Goal: Task Accomplishment & Management: Use online tool/utility

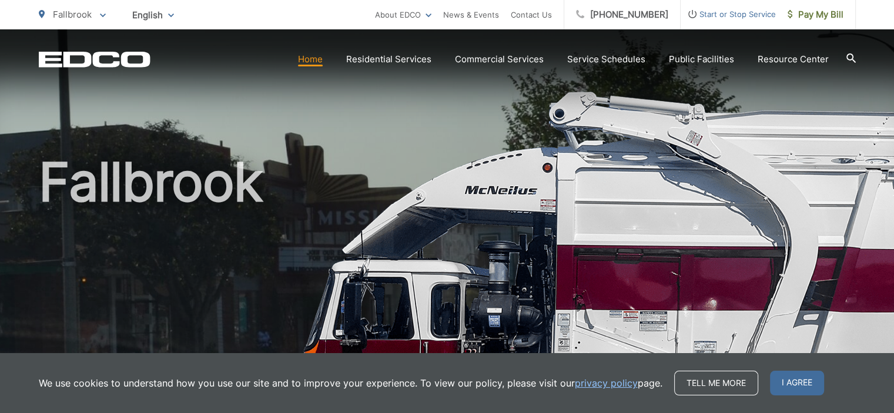
click at [315, 56] on link "Home" at bounding box center [310, 59] width 25 height 14
click at [814, 14] on span "Pay My Bill" at bounding box center [816, 15] width 56 height 14
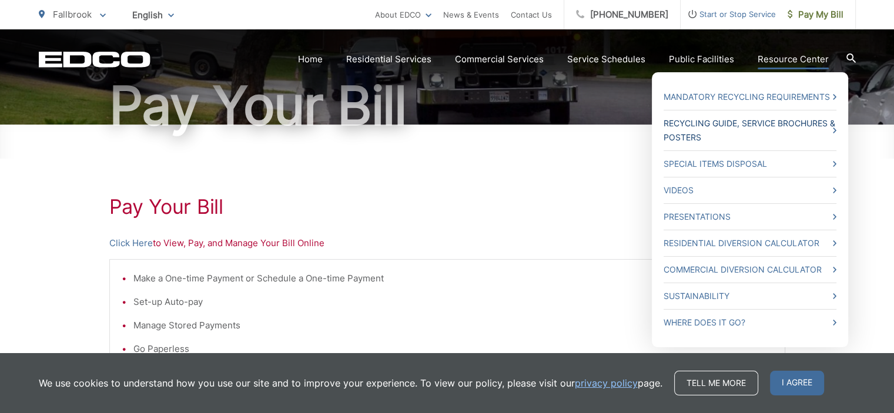
scroll to position [176, 0]
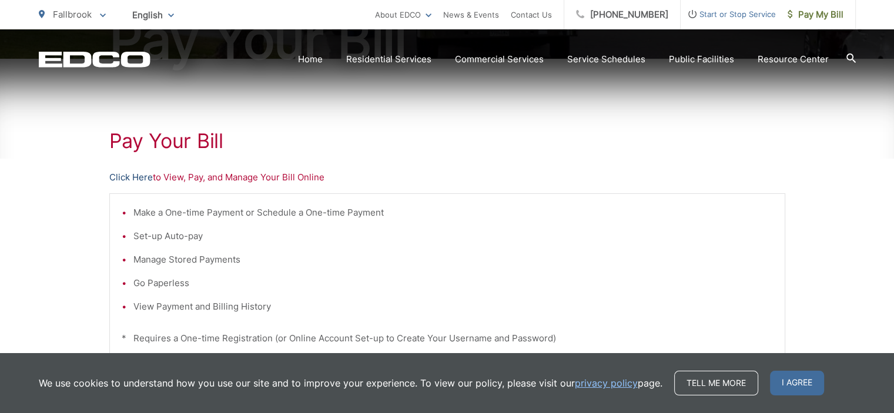
click at [136, 178] on link "Click Here" at bounding box center [131, 178] width 44 height 14
